Goal: Communication & Community: Share content

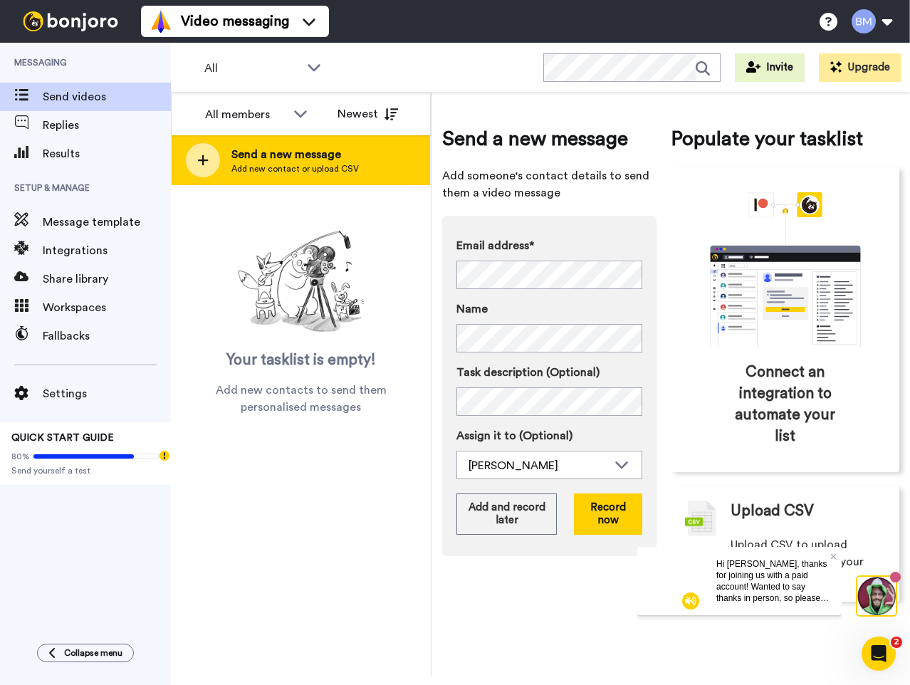
click at [195, 162] on div at bounding box center [203, 160] width 34 height 34
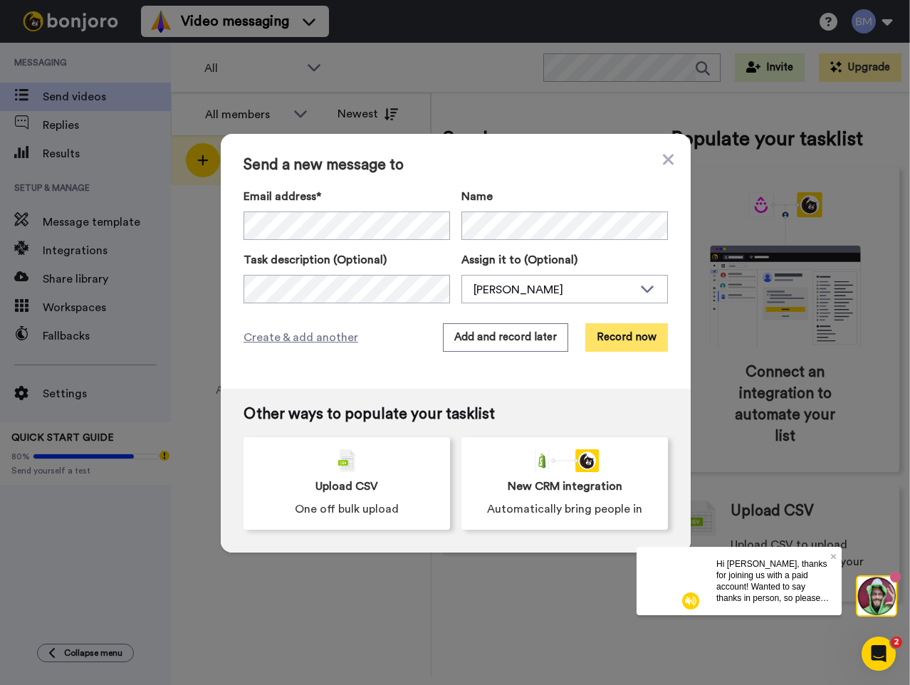
click at [638, 334] on button "Record now" at bounding box center [626, 337] width 83 height 28
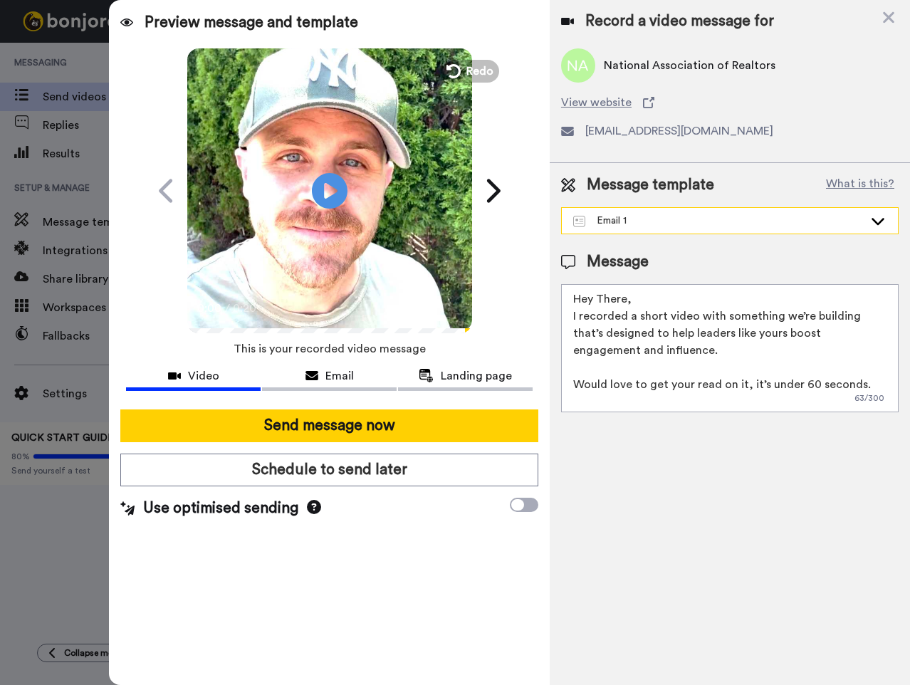
click at [878, 220] on icon at bounding box center [877, 221] width 17 height 14
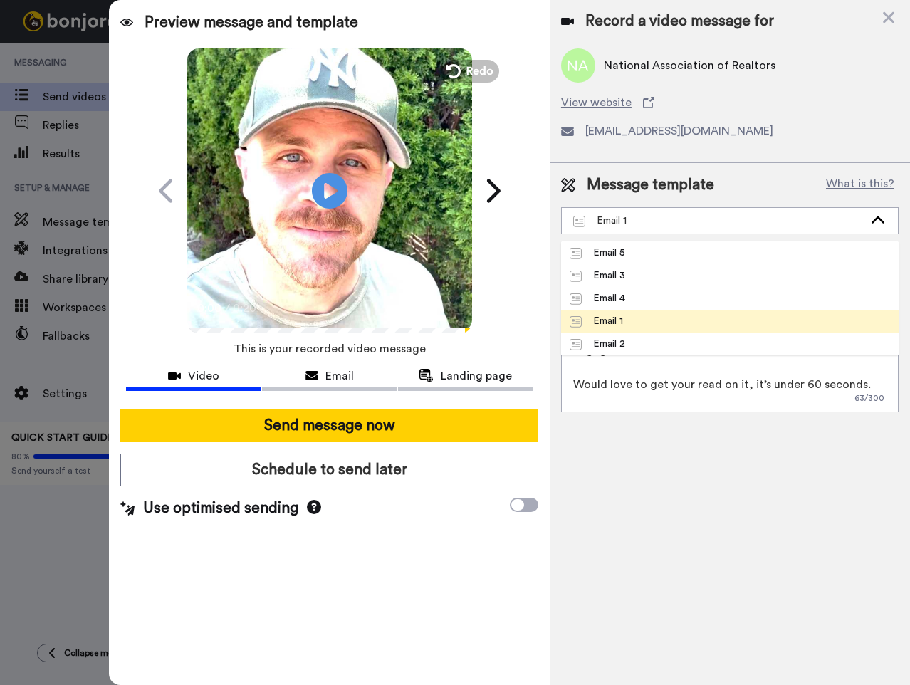
click at [809, 318] on li "Email 1" at bounding box center [729, 321] width 337 height 23
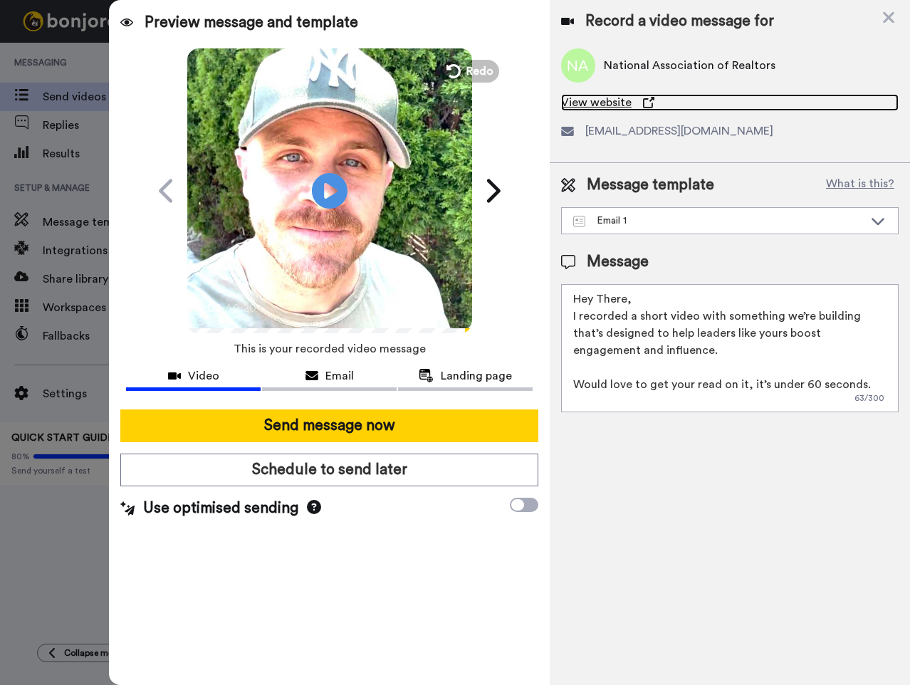
click at [611, 104] on span "View website" at bounding box center [596, 102] width 70 height 17
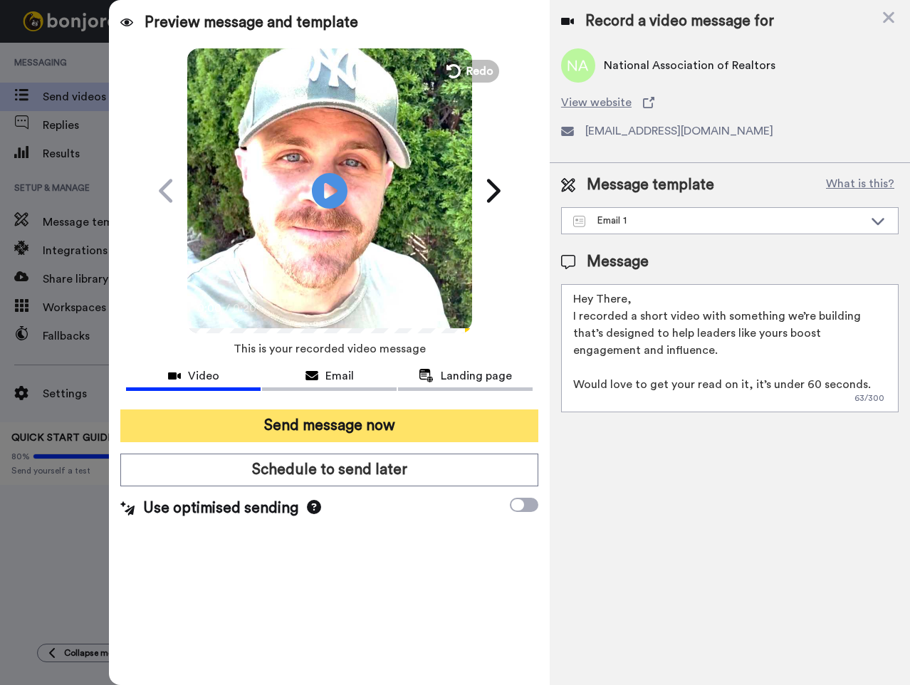
click at [297, 424] on button "Send message now" at bounding box center [329, 425] width 418 height 33
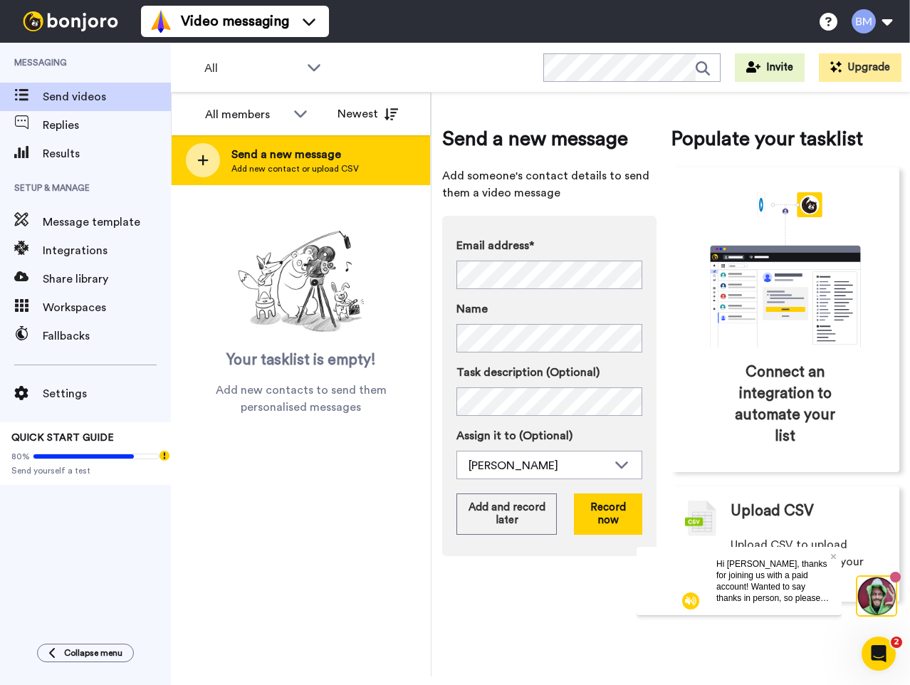
click at [196, 169] on div at bounding box center [203, 160] width 34 height 34
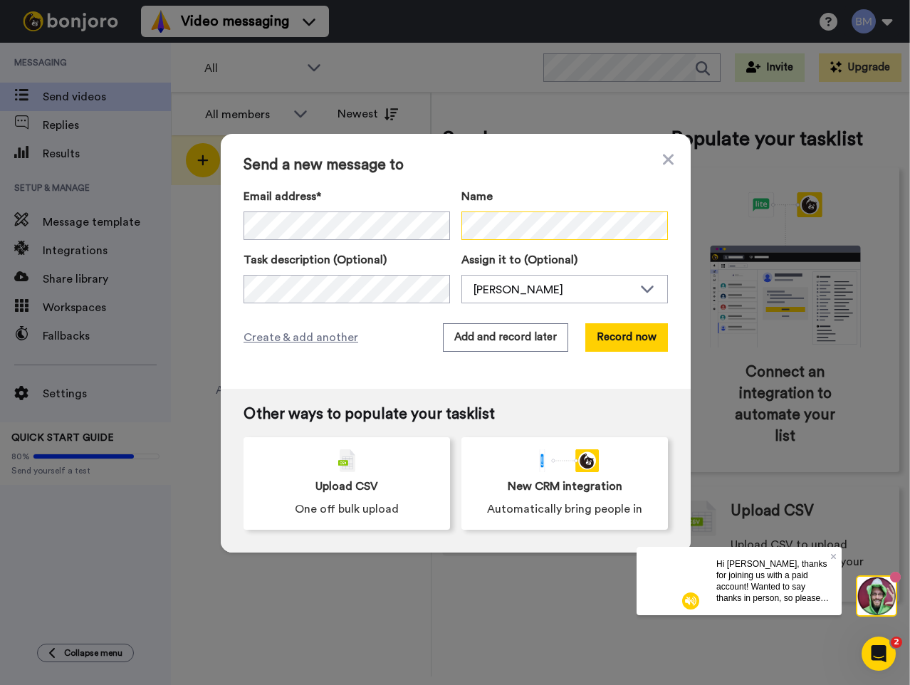
scroll to position [0, 85]
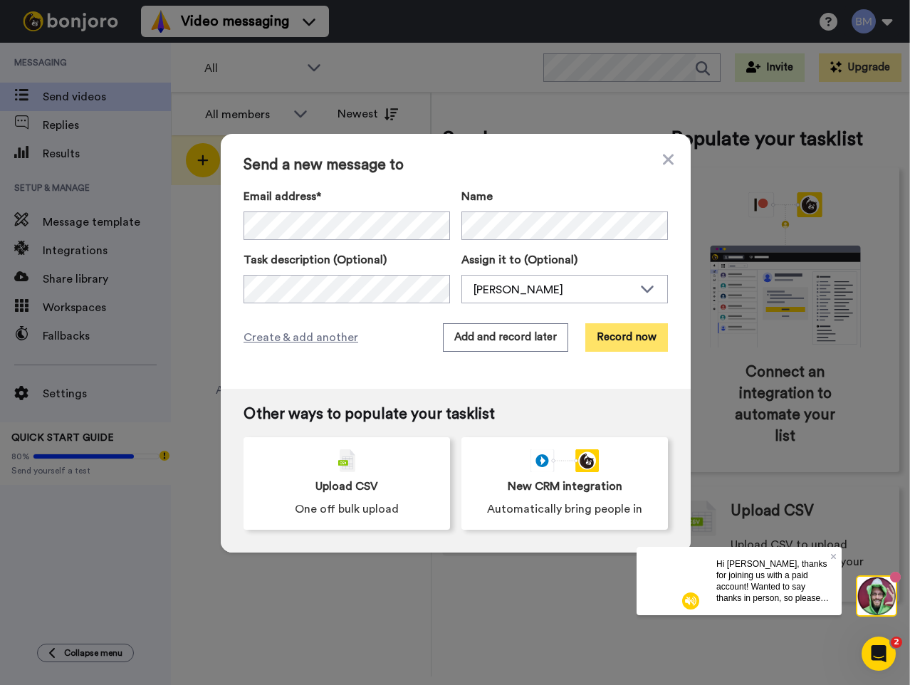
click at [617, 339] on button "Record now" at bounding box center [626, 337] width 83 height 28
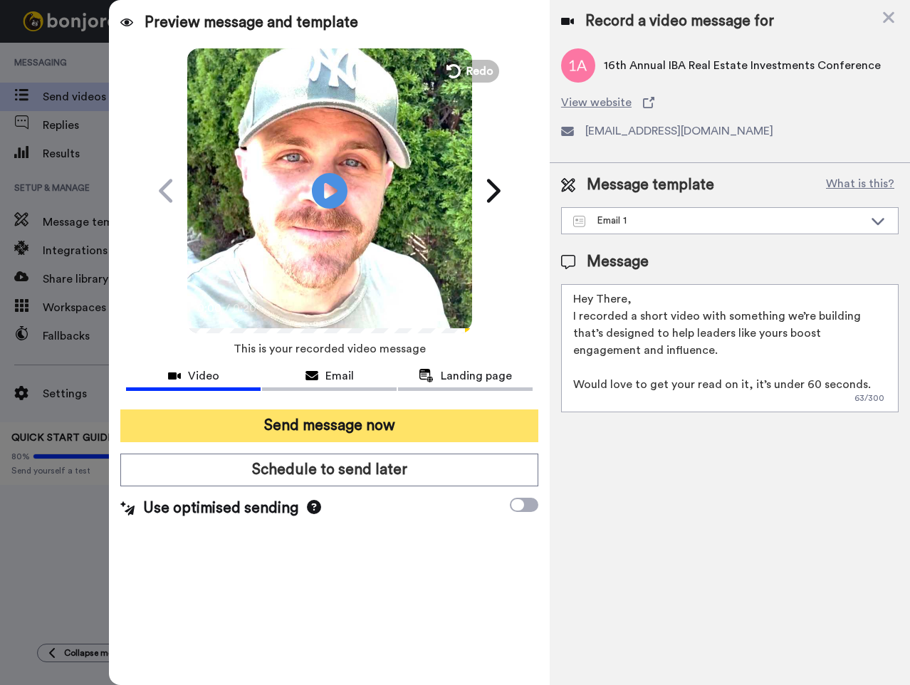
click at [344, 432] on button "Send message now" at bounding box center [329, 425] width 418 height 33
